Goal: Task Accomplishment & Management: Manage account settings

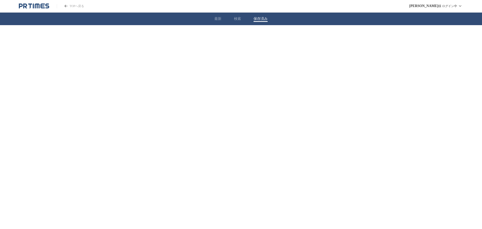
click at [264, 17] on button "保存済み" at bounding box center [260, 19] width 14 height 5
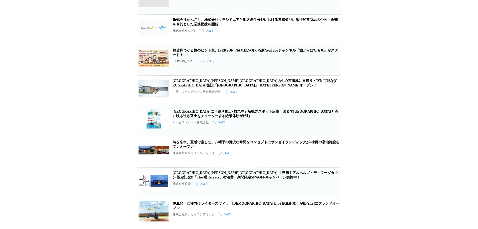
scroll to position [464, 0]
click at [333, 123] on icon "button" at bounding box center [333, 123] width 6 height 6
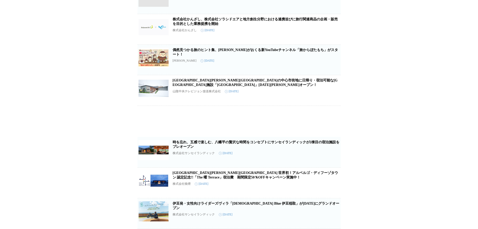
scroll to position [432, 0]
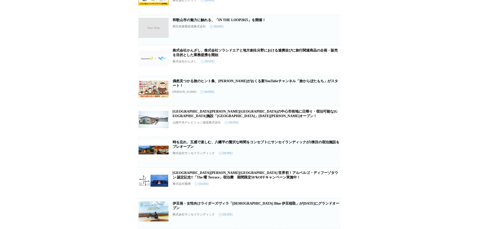
click at [333, 123] on icon "button" at bounding box center [333, 123] width 6 height 6
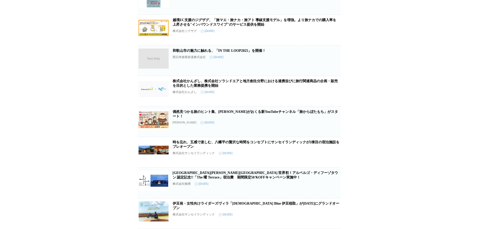
click at [332, 127] on span "保存を解除" at bounding box center [332, 129] width 13 height 4
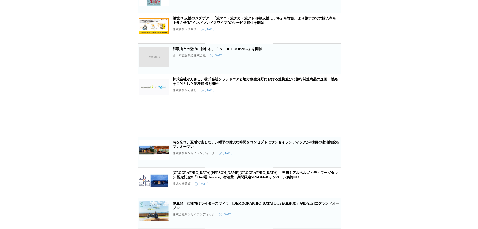
scroll to position [367, 0]
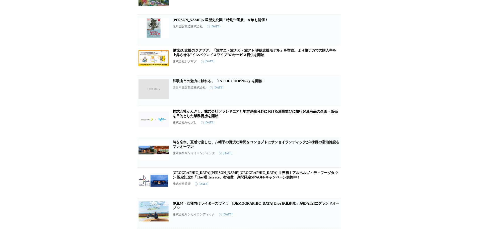
click at [332, 127] on span "保存を解除" at bounding box center [332, 129] width 13 height 4
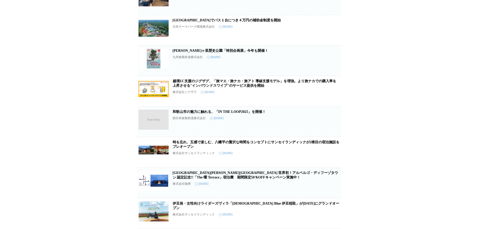
click at [332, 127] on span "保存を解除" at bounding box center [332, 129] width 13 height 4
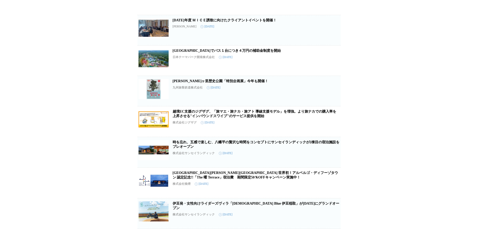
click at [332, 127] on span "保存を解除" at bounding box center [332, 129] width 13 height 4
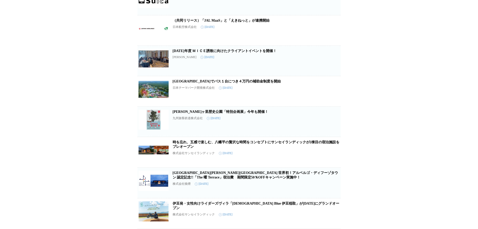
click at [332, 127] on span "保存を解除" at bounding box center [332, 129] width 13 height 4
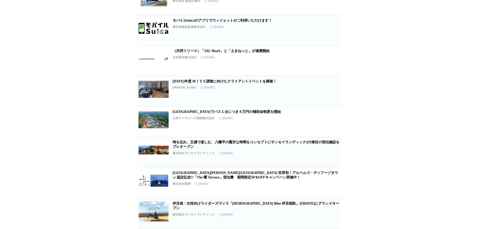
click at [218, 110] on link "[GEOGRAPHIC_DATA]でバス１台につき４万円の補助金制度を開始" at bounding box center [227, 112] width 108 height 4
